Goal: Navigation & Orientation: Find specific page/section

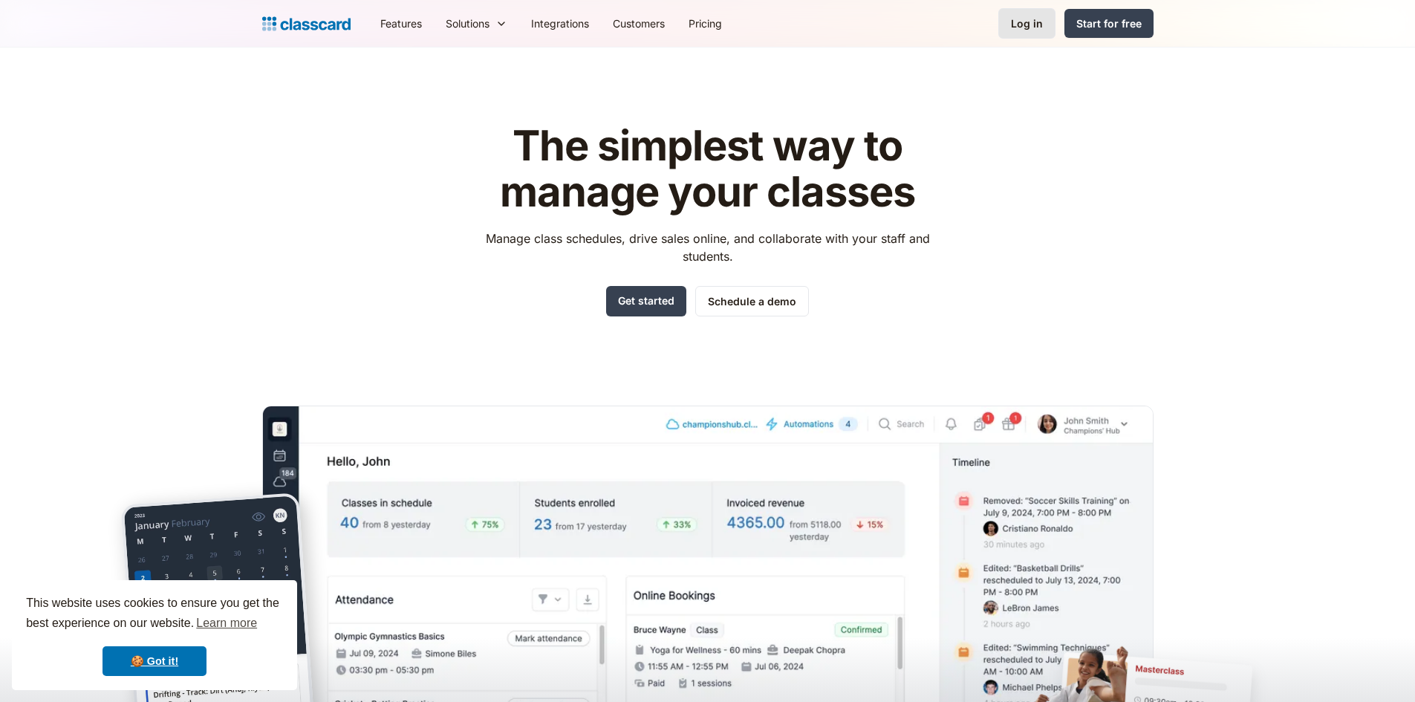
click at [1040, 25] on div "Log in" at bounding box center [1027, 24] width 32 height 16
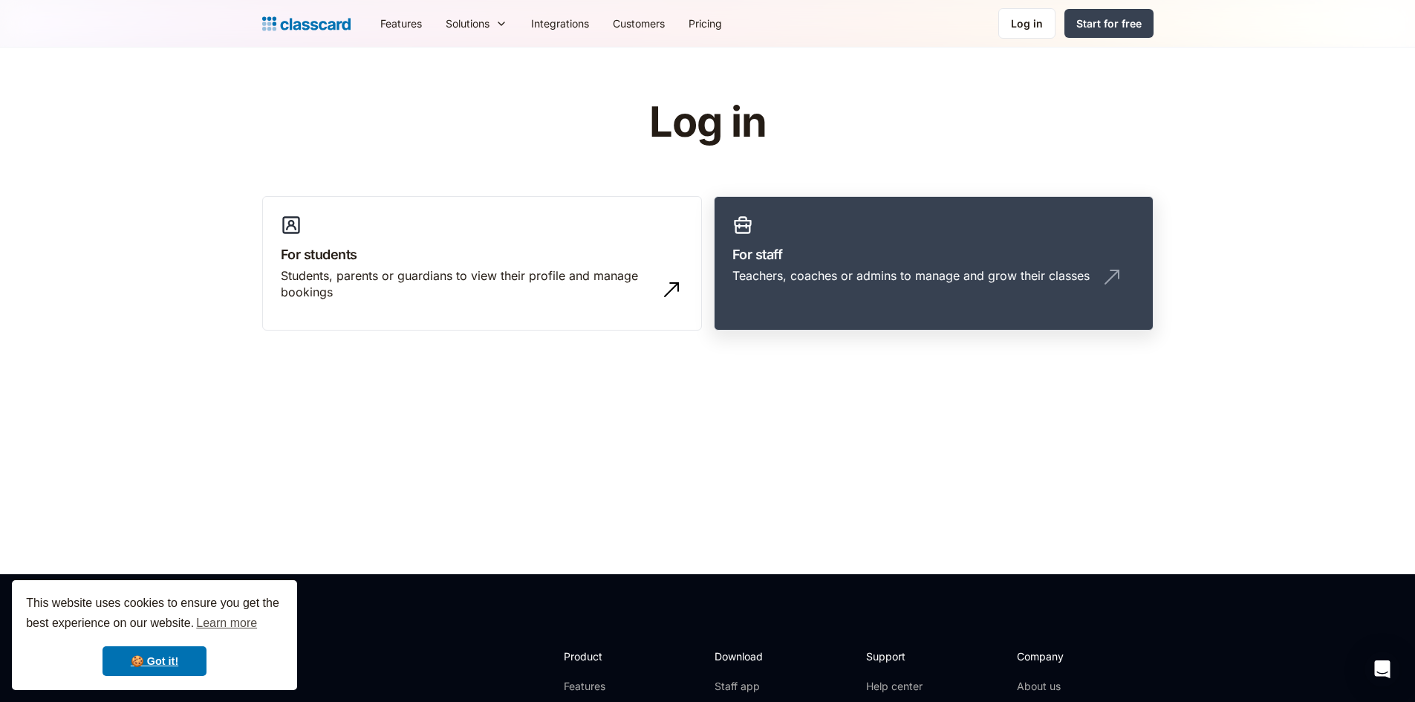
click at [804, 248] on h3 "For staff" at bounding box center [933, 254] width 403 height 20
